Goal: Navigation & Orientation: Find specific page/section

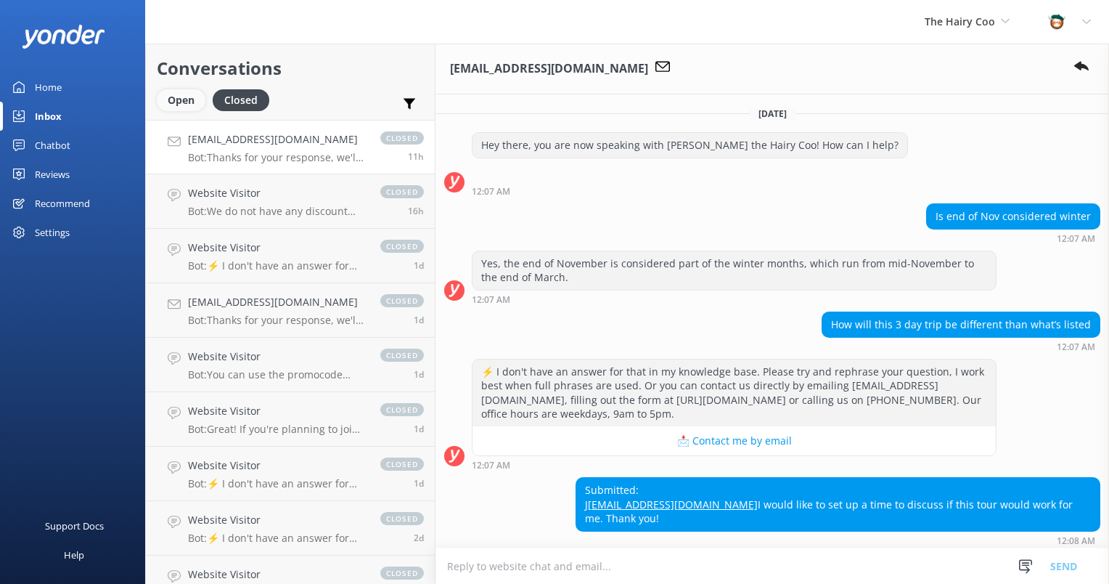
click at [184, 102] on div "Open" at bounding box center [181, 100] width 49 height 22
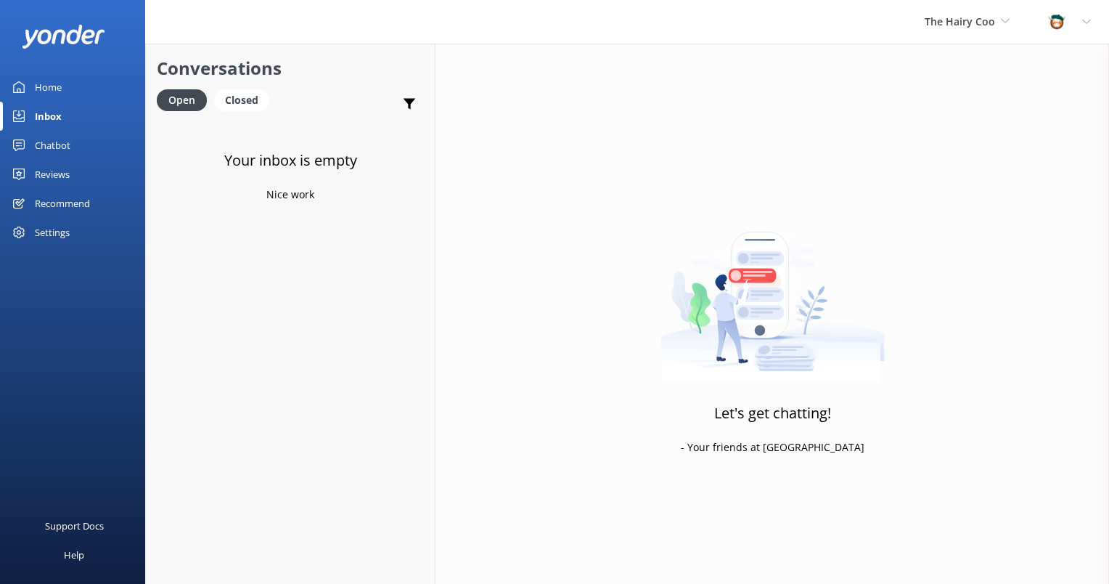
click at [55, 94] on div "Home" at bounding box center [48, 87] width 27 height 29
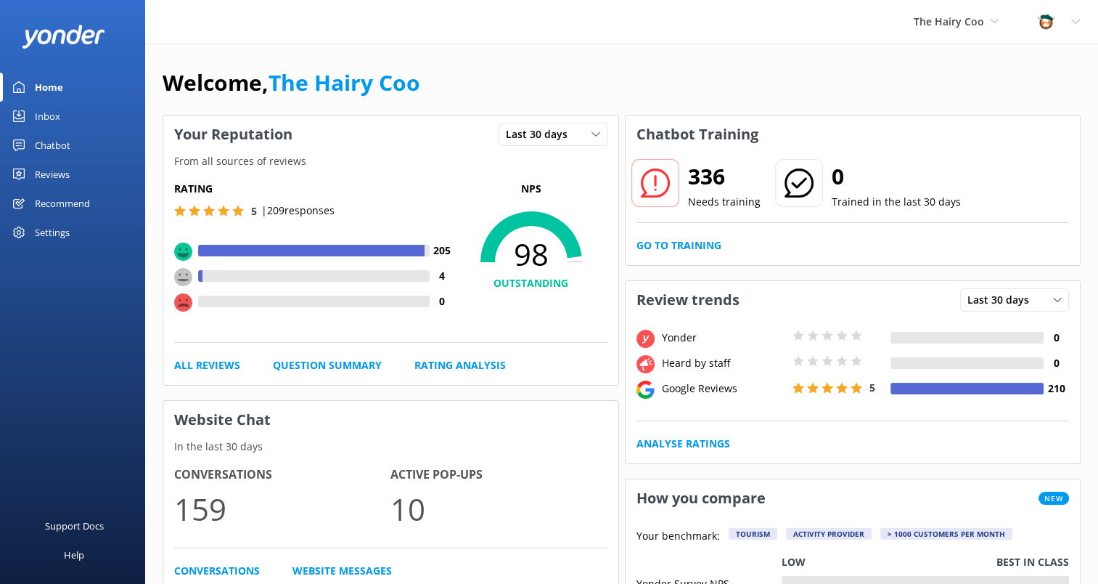
click at [49, 123] on div "Inbox" at bounding box center [47, 116] width 25 height 29
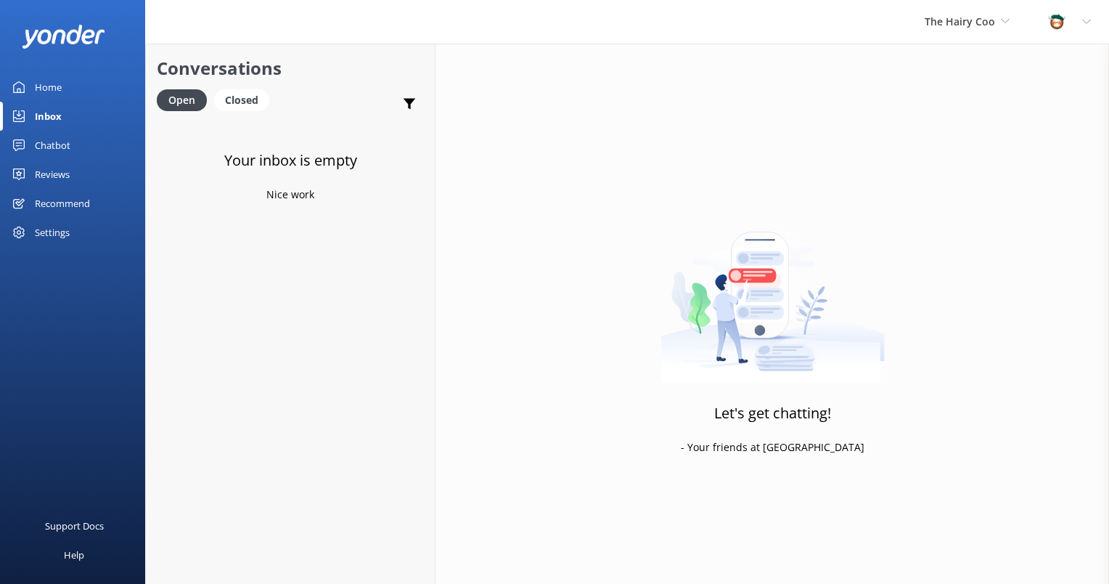
click at [70, 91] on link "Home" at bounding box center [72, 87] width 145 height 29
